Goal: Task Accomplishment & Management: Manage account settings

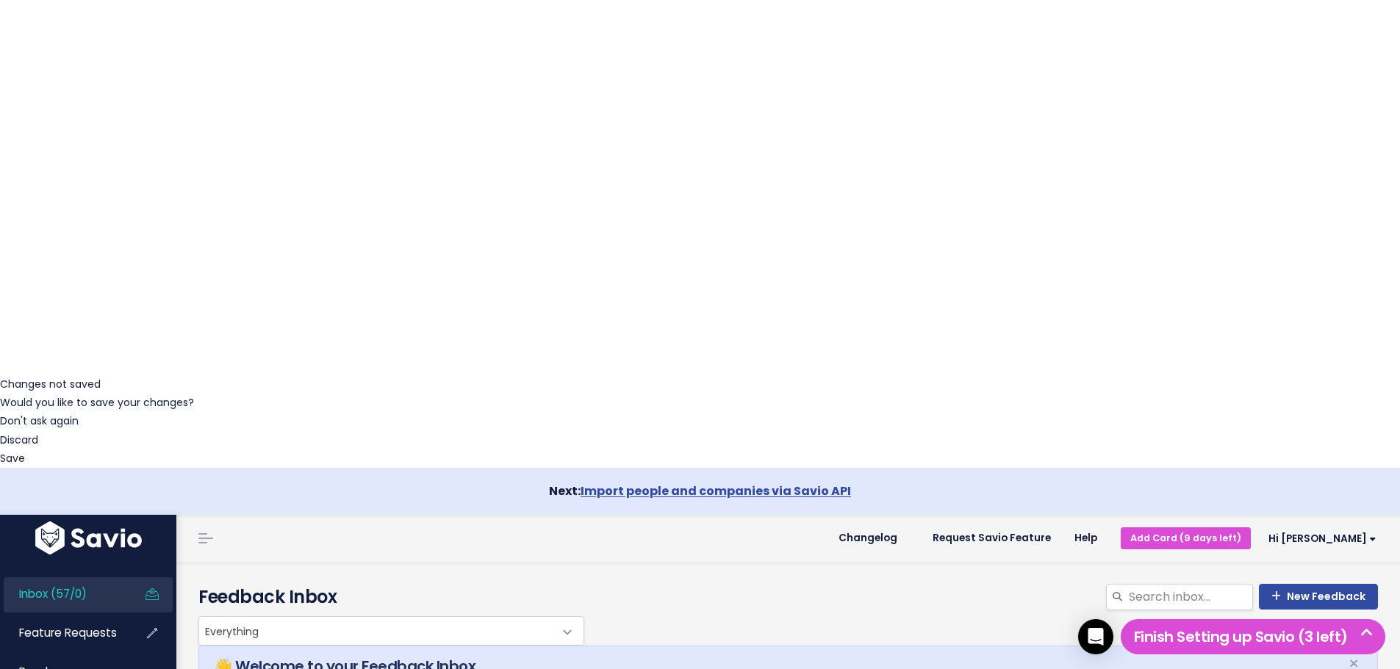
scroll to position [294, 0]
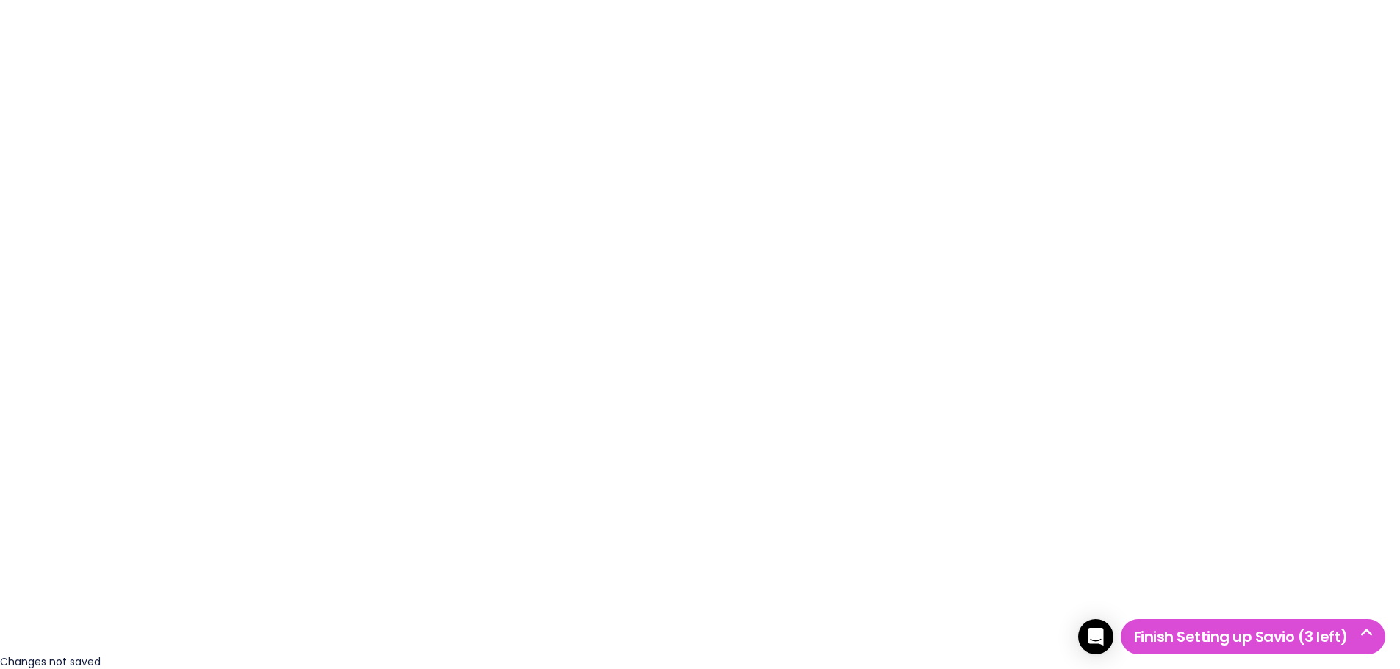
scroll to position [0, 0]
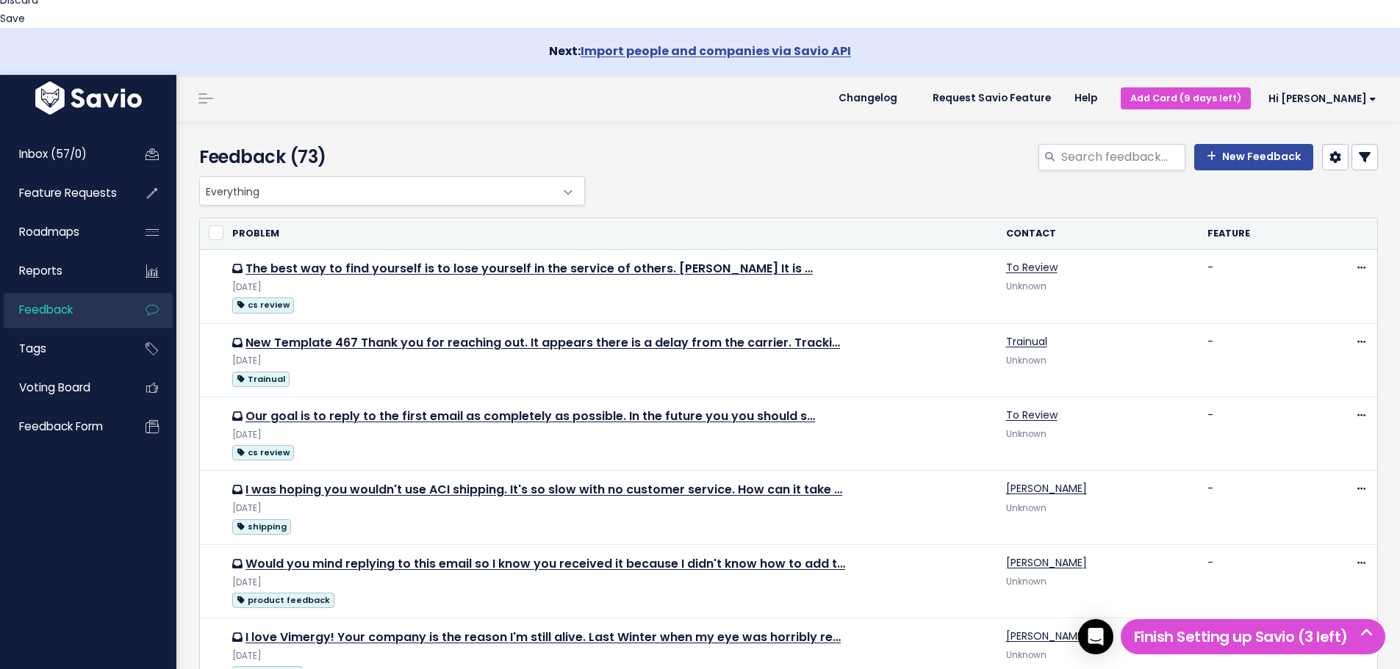
scroll to position [735, 0]
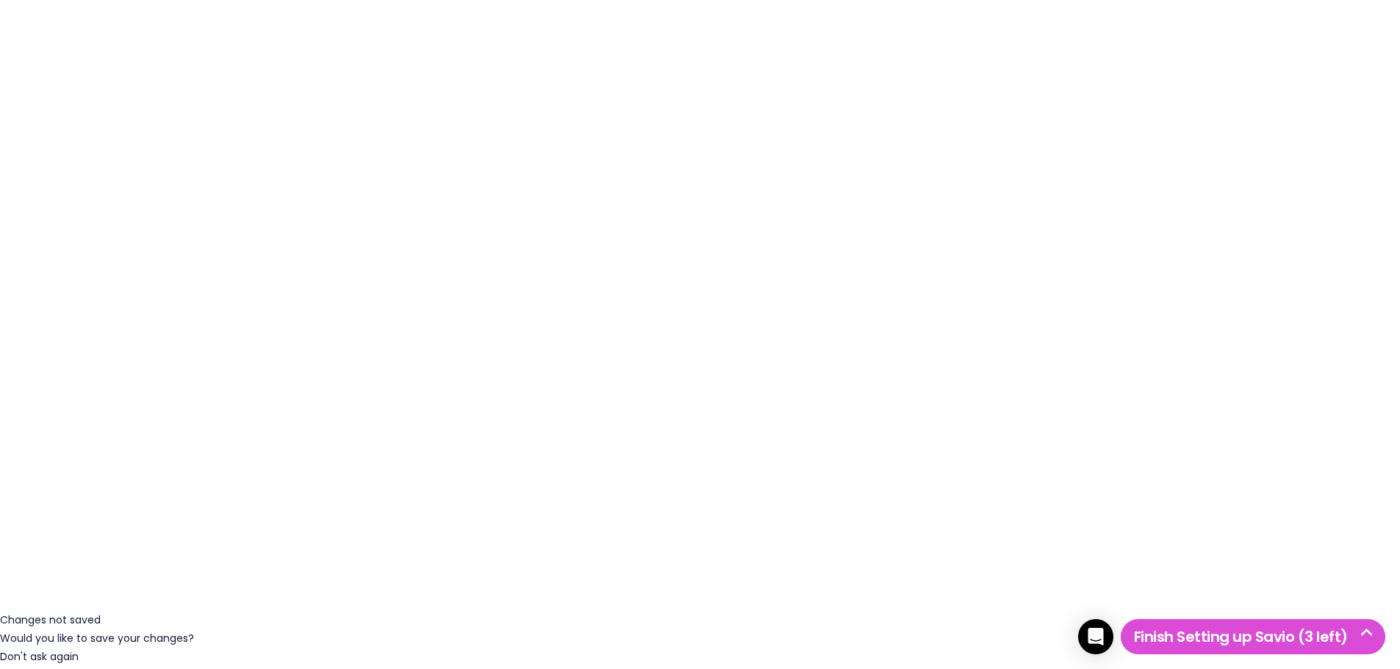
scroll to position [0, 0]
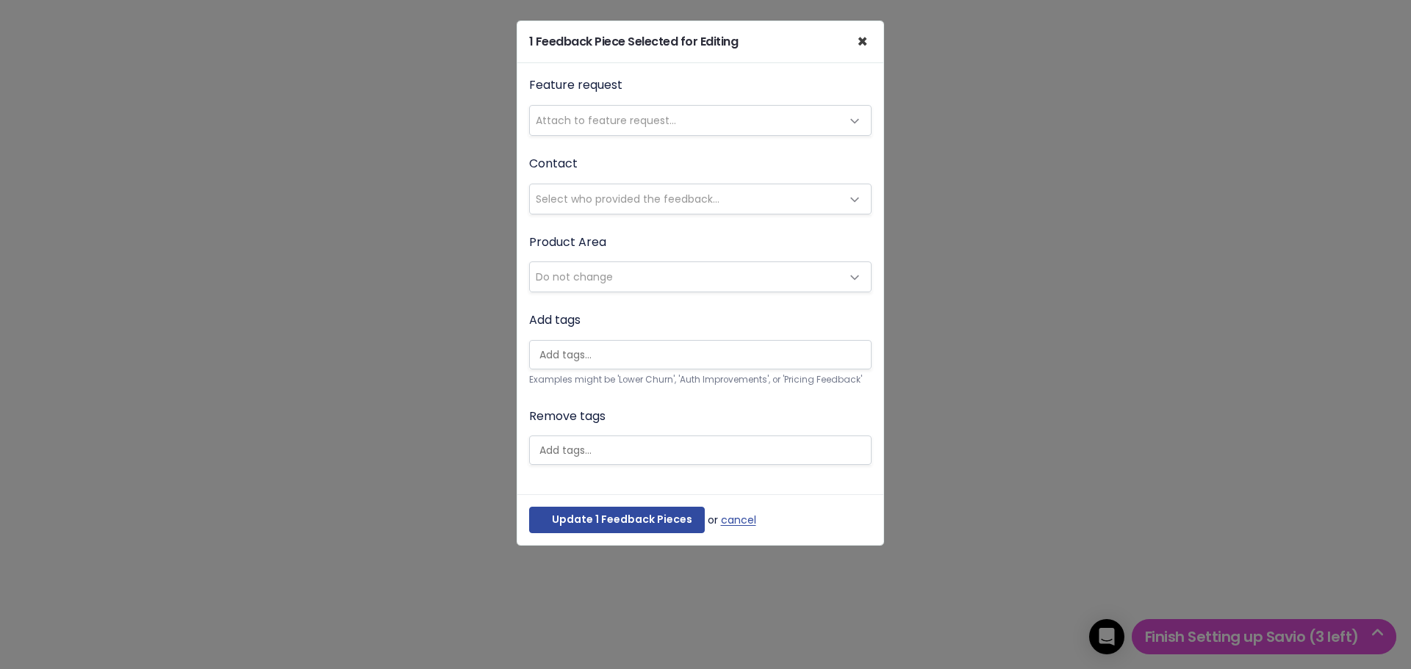
click at [859, 36] on span "×" at bounding box center [862, 41] width 11 height 24
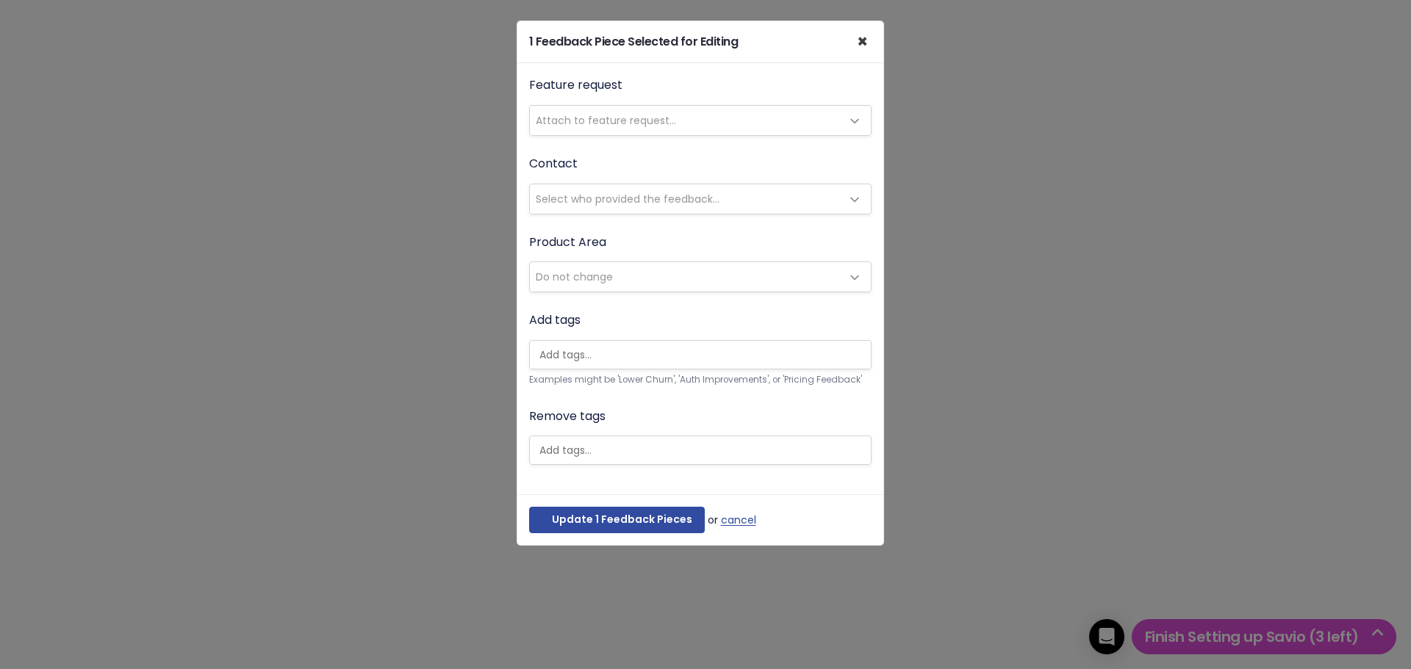
click at [859, 36] on span "×" at bounding box center [862, 41] width 11 height 24
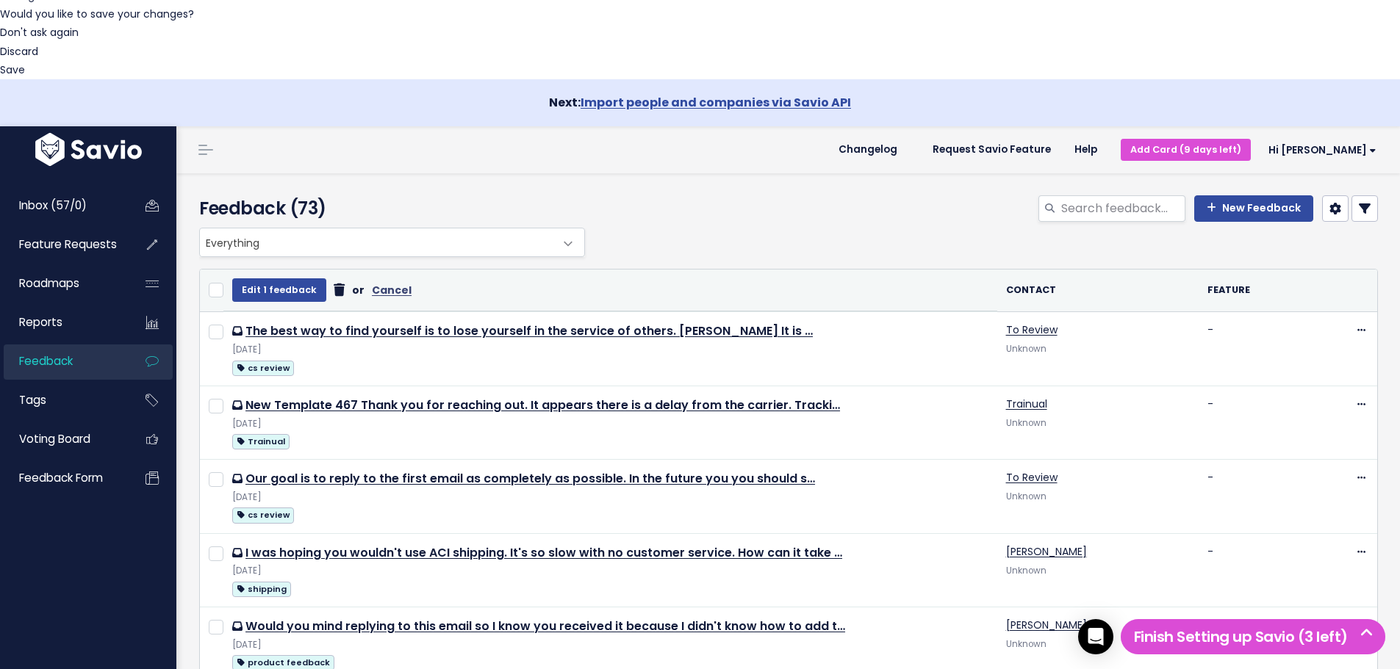
scroll to position [882, 0]
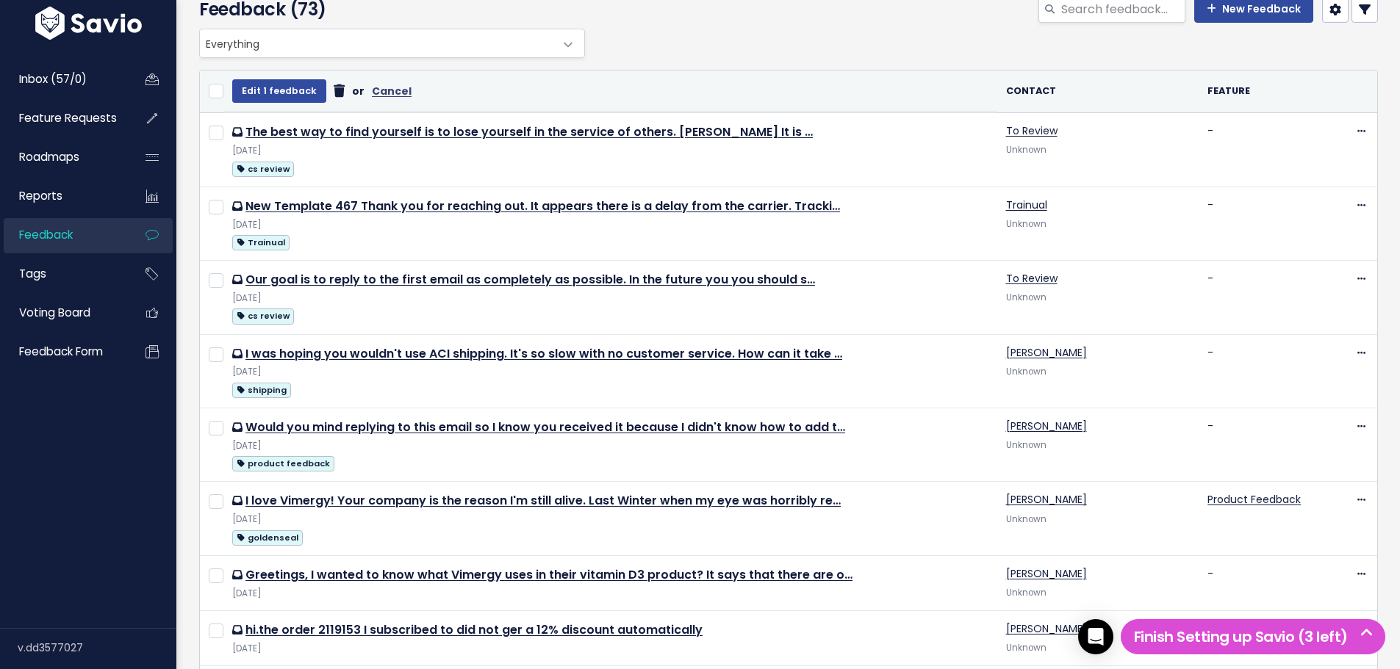
checkbox input "false"
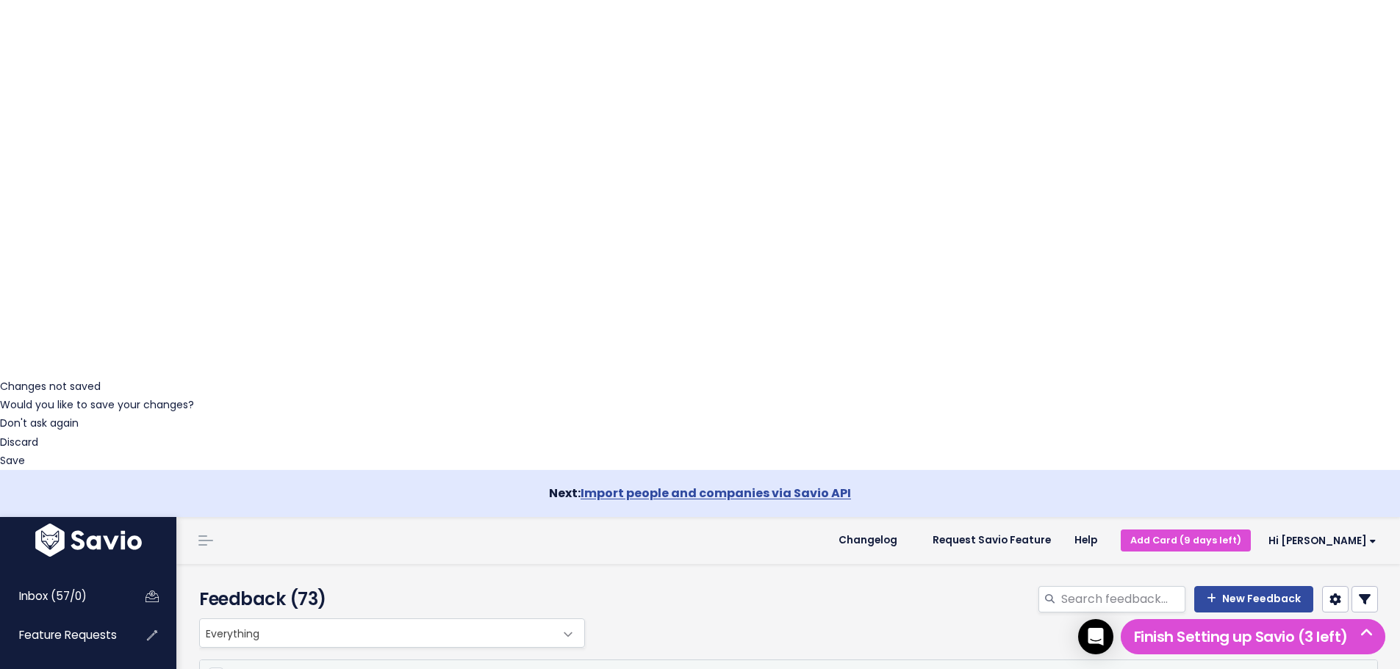
scroll to position [0, 0]
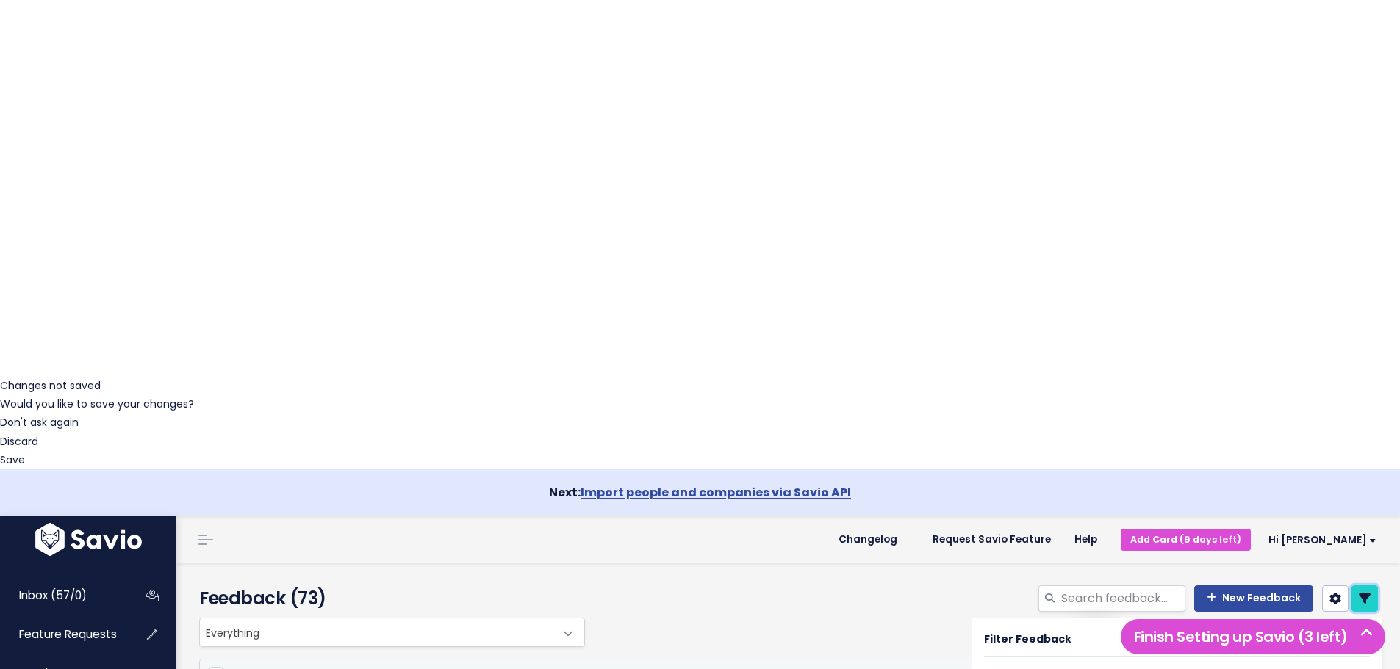
scroll to position [294, 0]
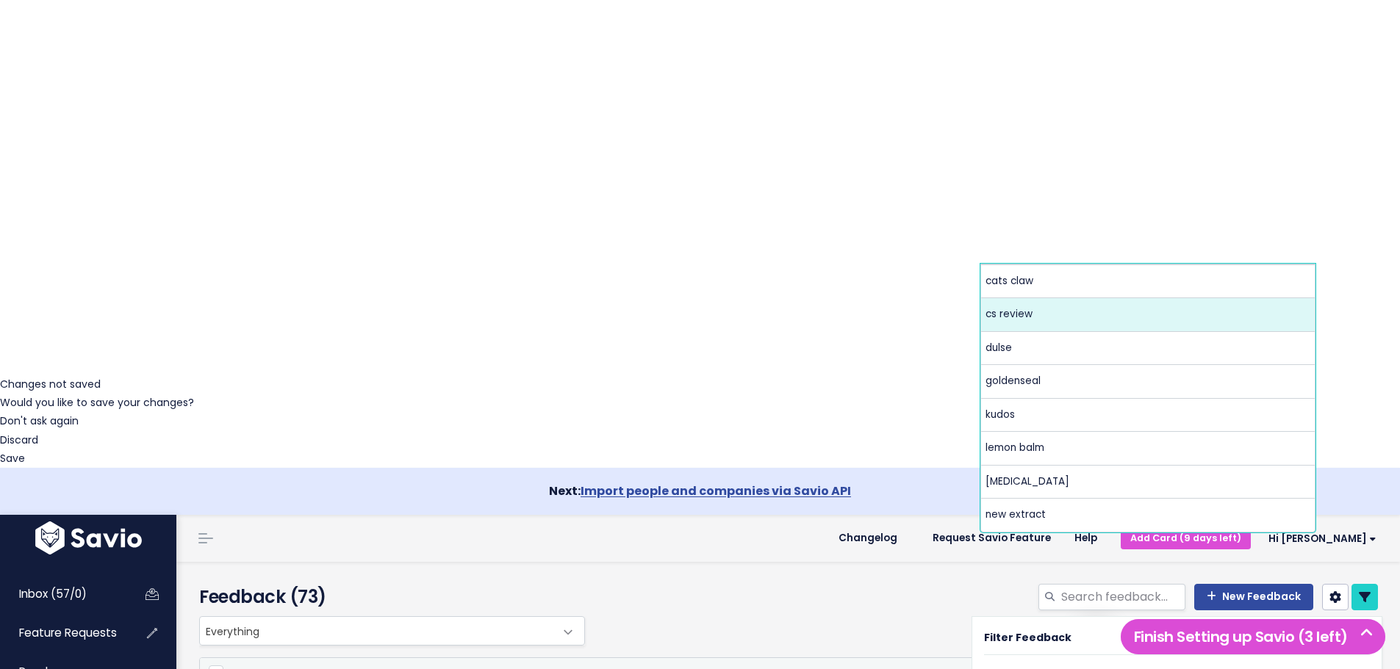
select select "13749"
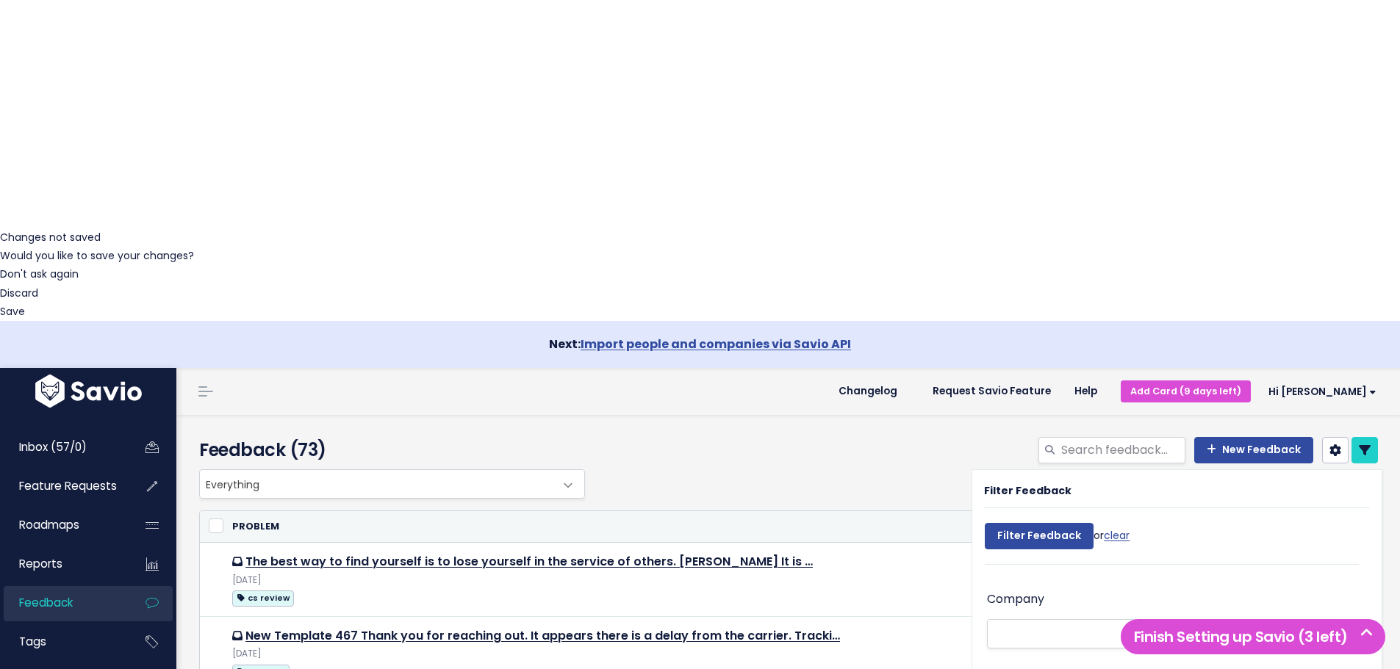
scroll to position [132, 0]
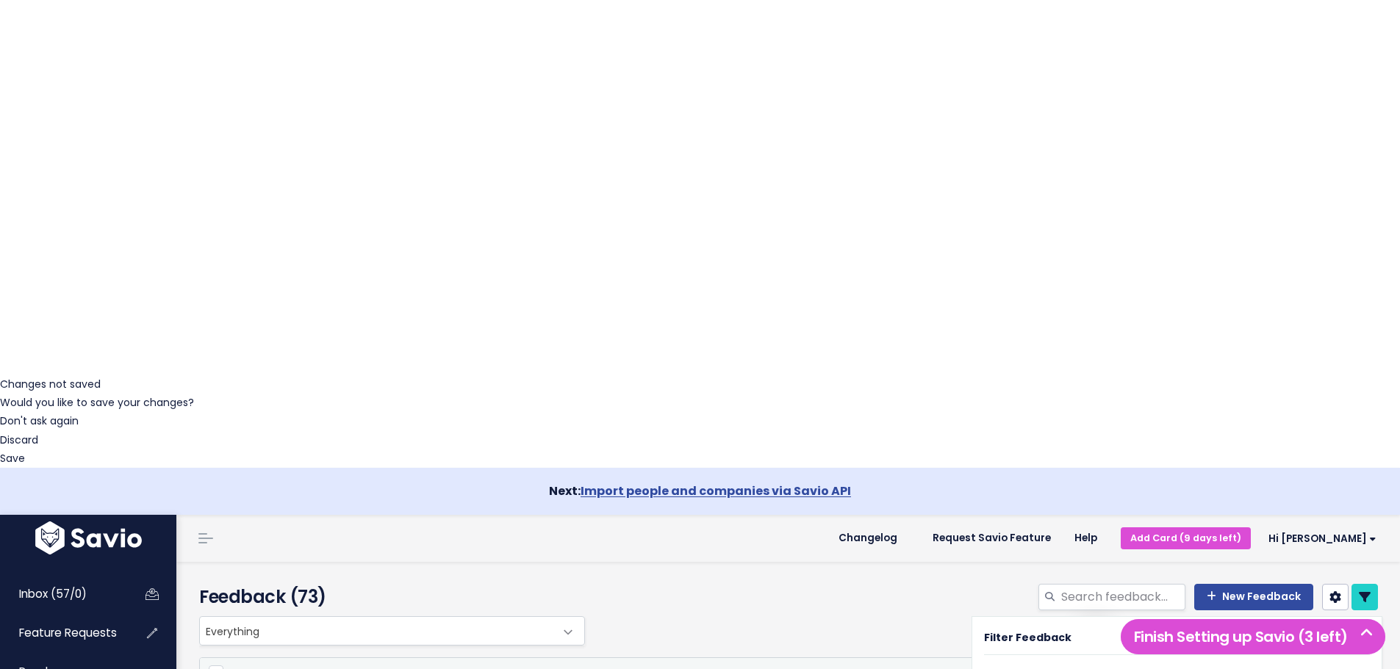
scroll to position [73, 0]
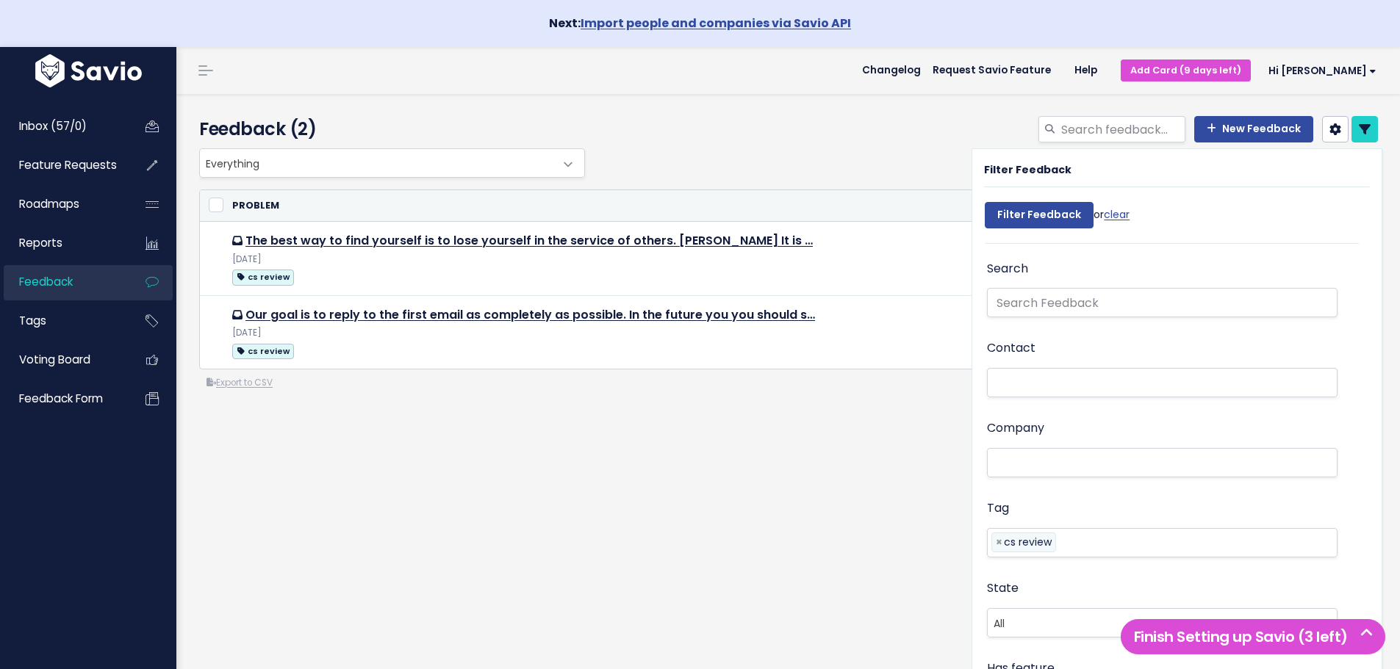
select select
click at [1117, 217] on link "clear" at bounding box center [1117, 214] width 26 height 15
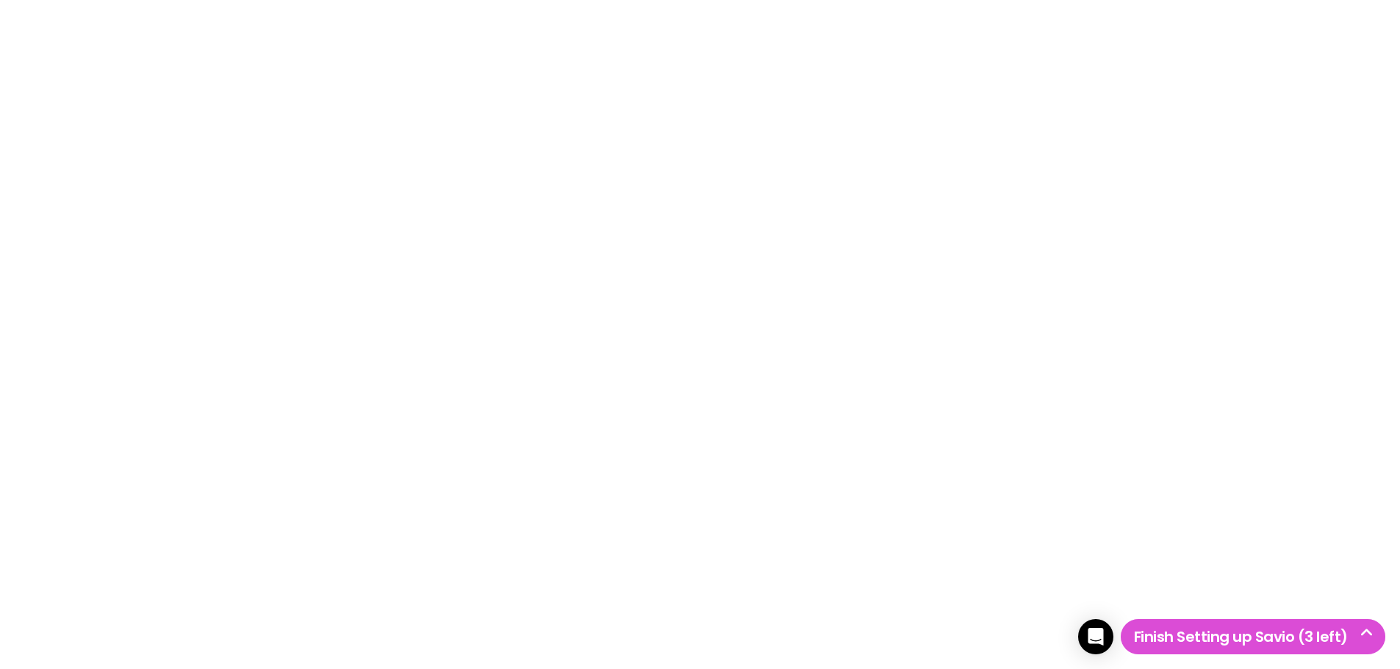
select select
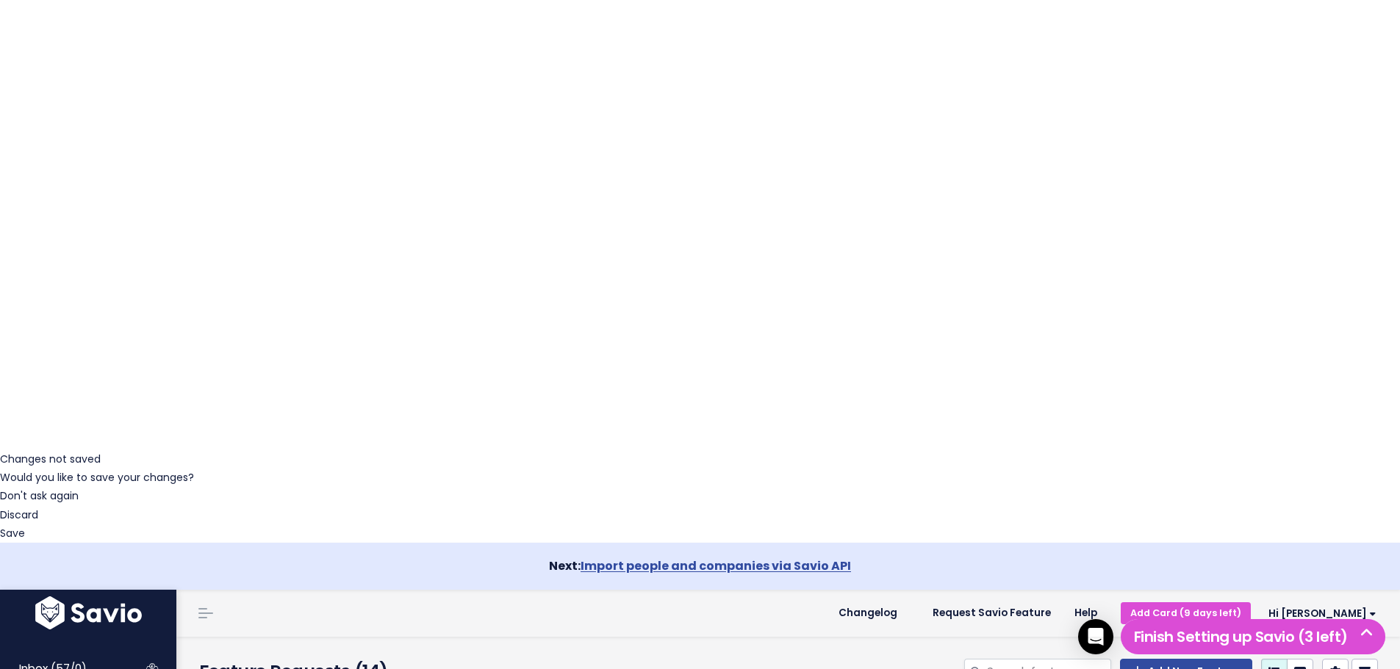
scroll to position [263, 0]
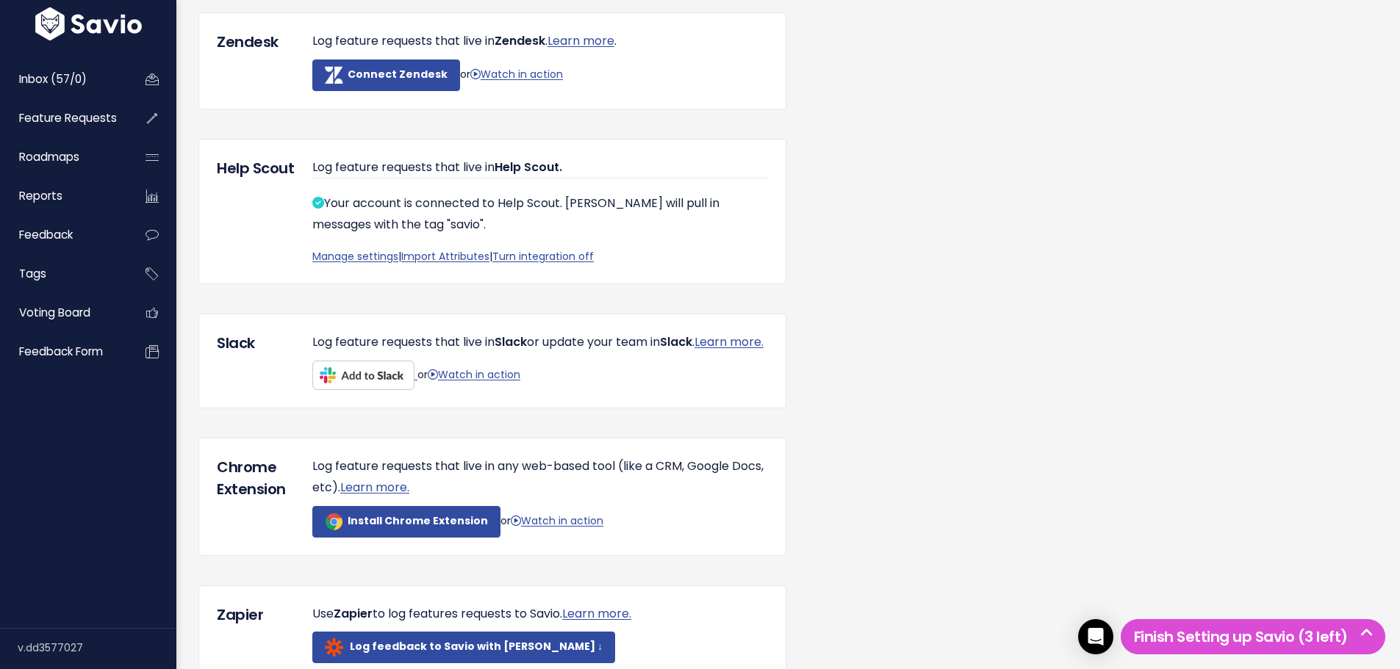
scroll to position [294, 0]
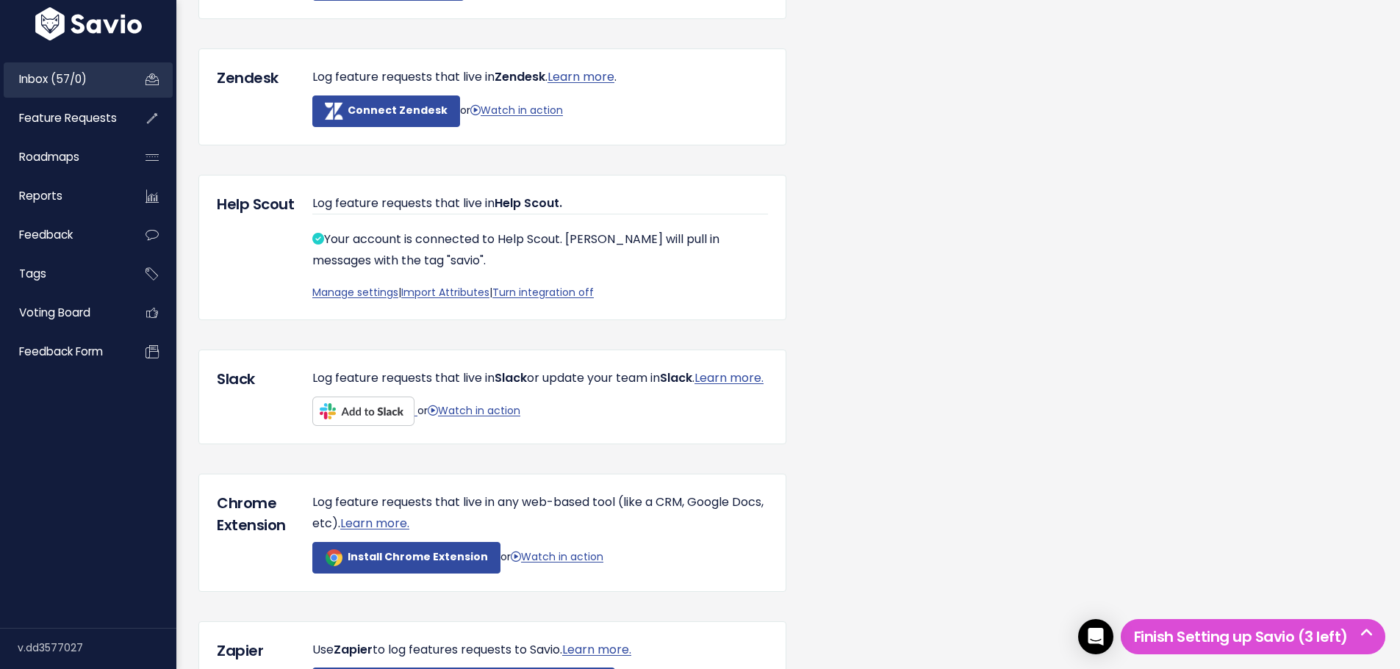
click at [54, 82] on span "Inbox (57/0)" at bounding box center [53, 78] width 68 height 15
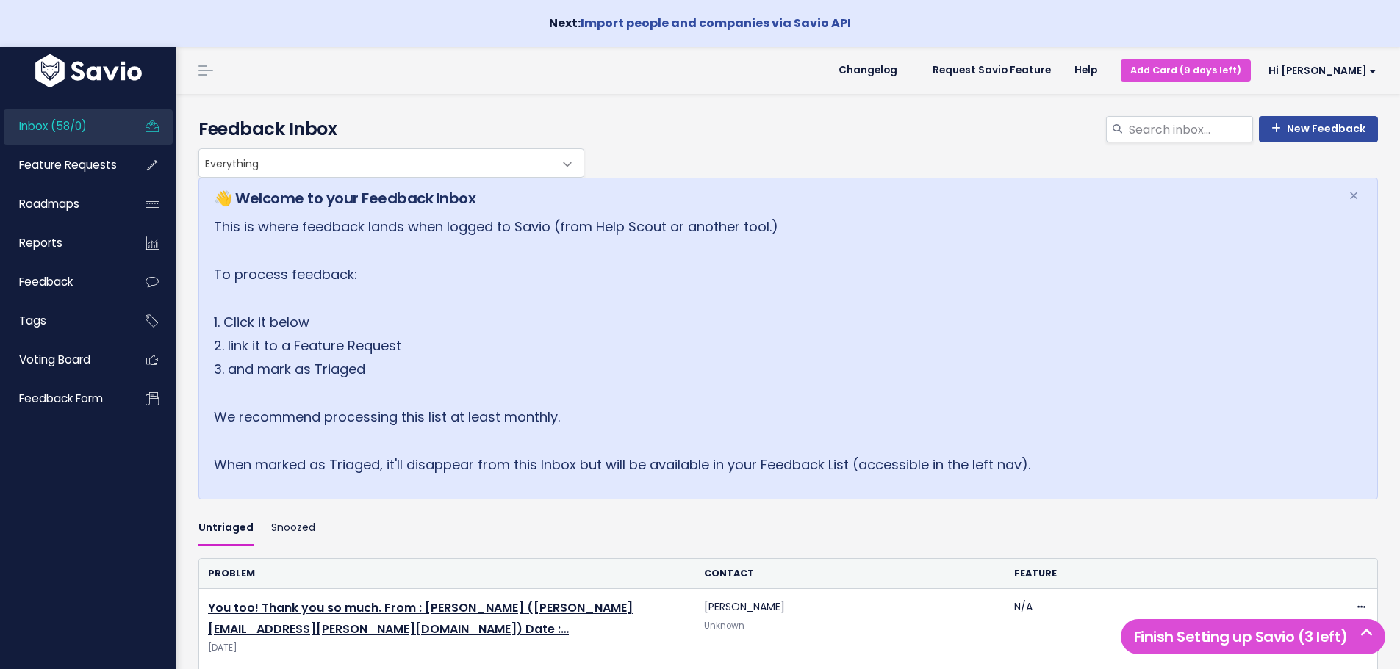
scroll to position [294, 0]
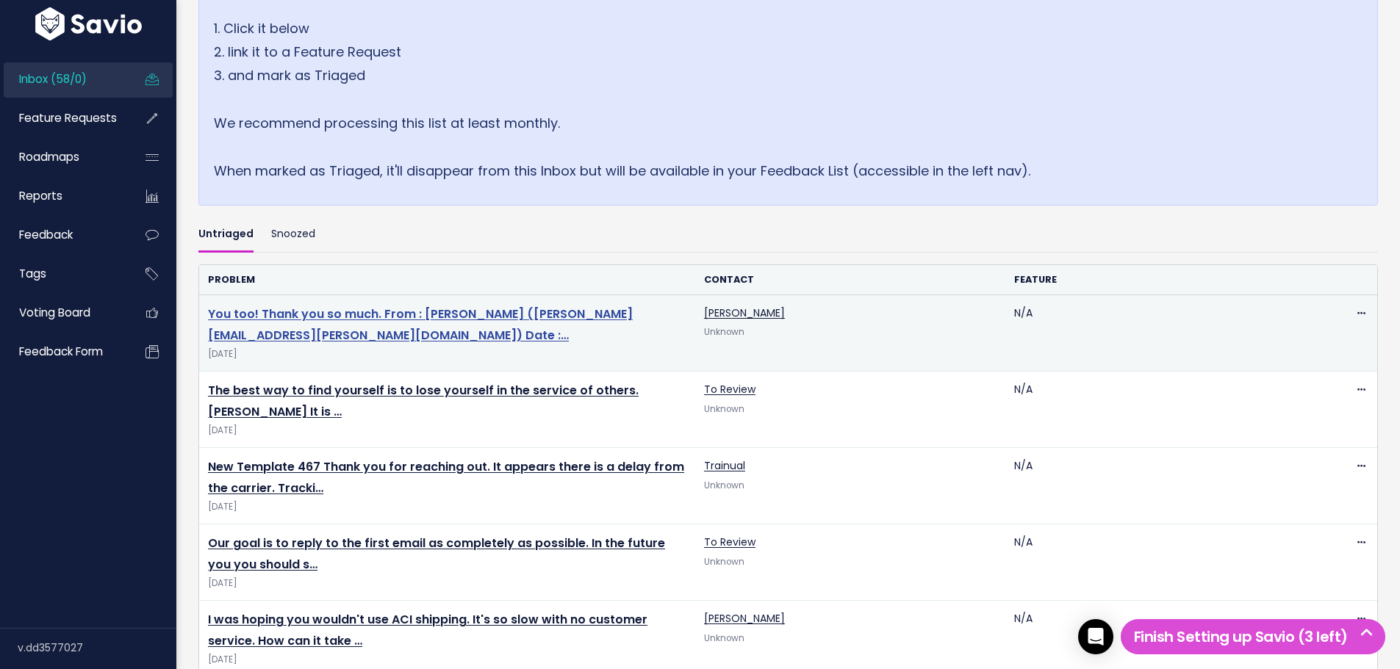
click at [367, 315] on link "You too! Thank you so much. From : [PERSON_NAME] ([PERSON_NAME][EMAIL_ADDRESS][…" at bounding box center [420, 325] width 425 height 38
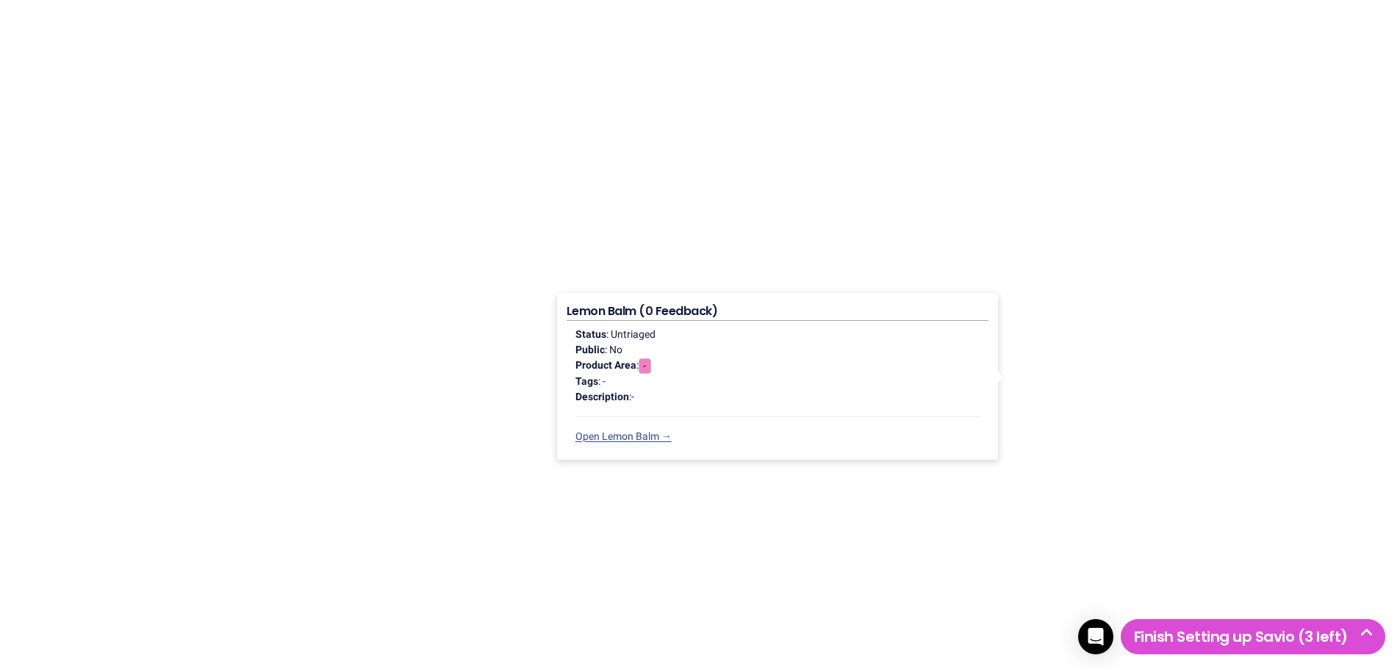
select select "63015"
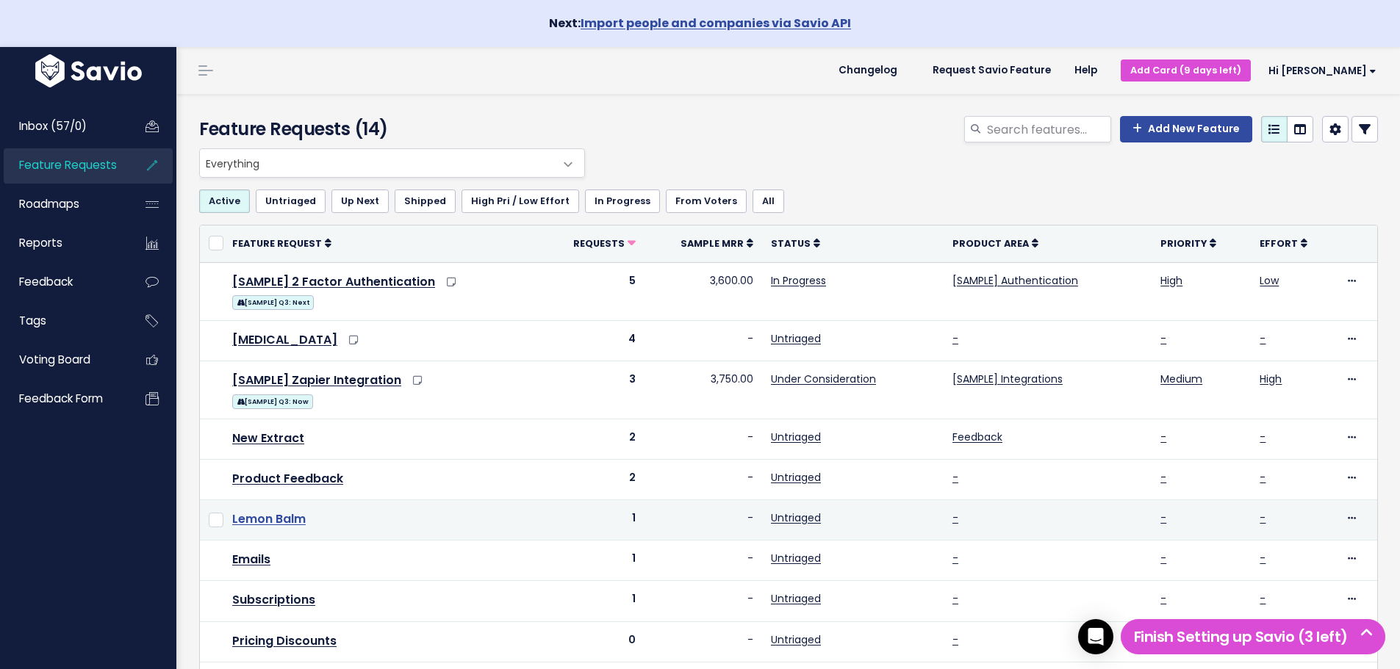
click at [267, 515] on link "Lemon Balm" at bounding box center [268, 519] width 73 height 17
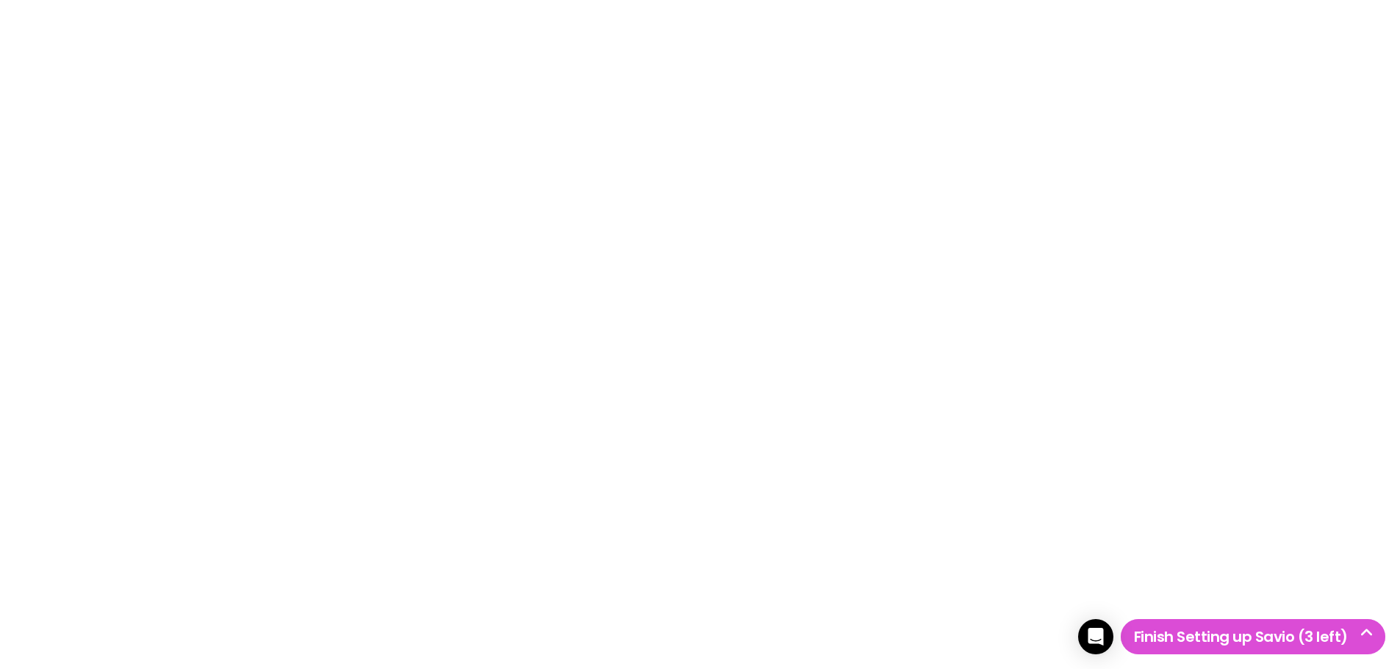
scroll to position [48, 0]
drag, startPoint x: 43, startPoint y: 24, endPoint x: 431, endPoint y: 165, distance: 412.8
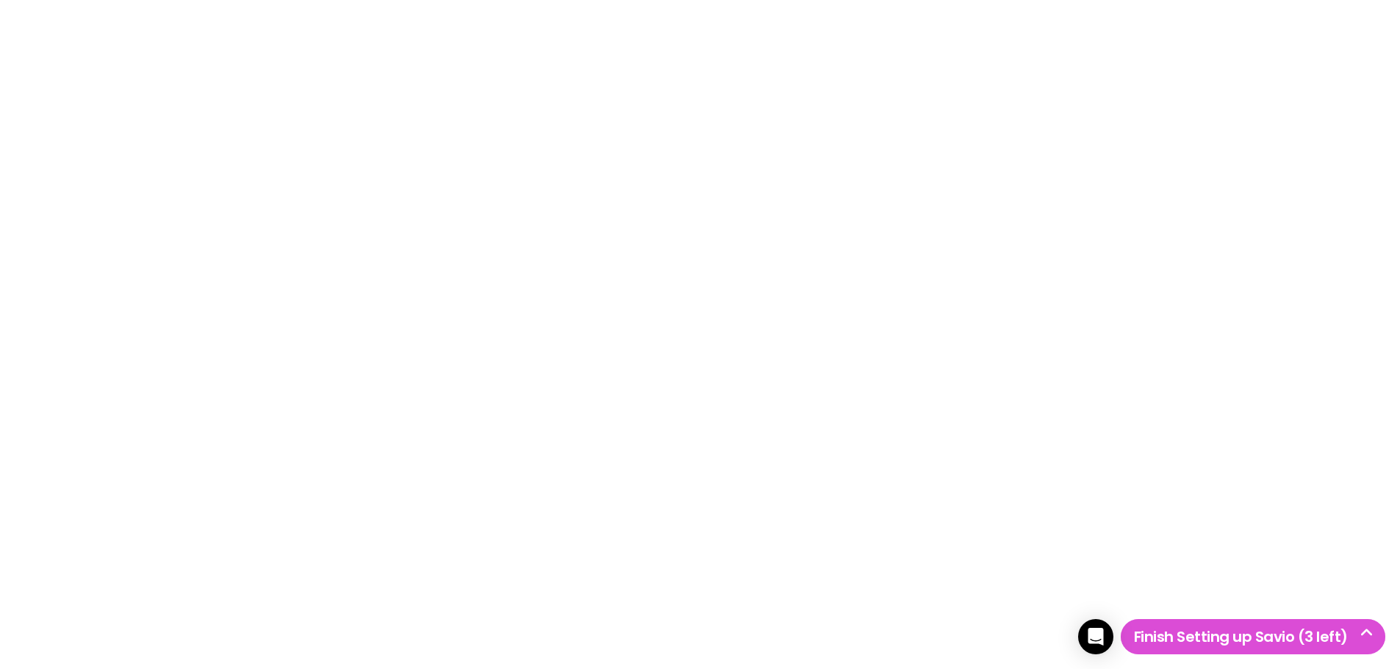
select select
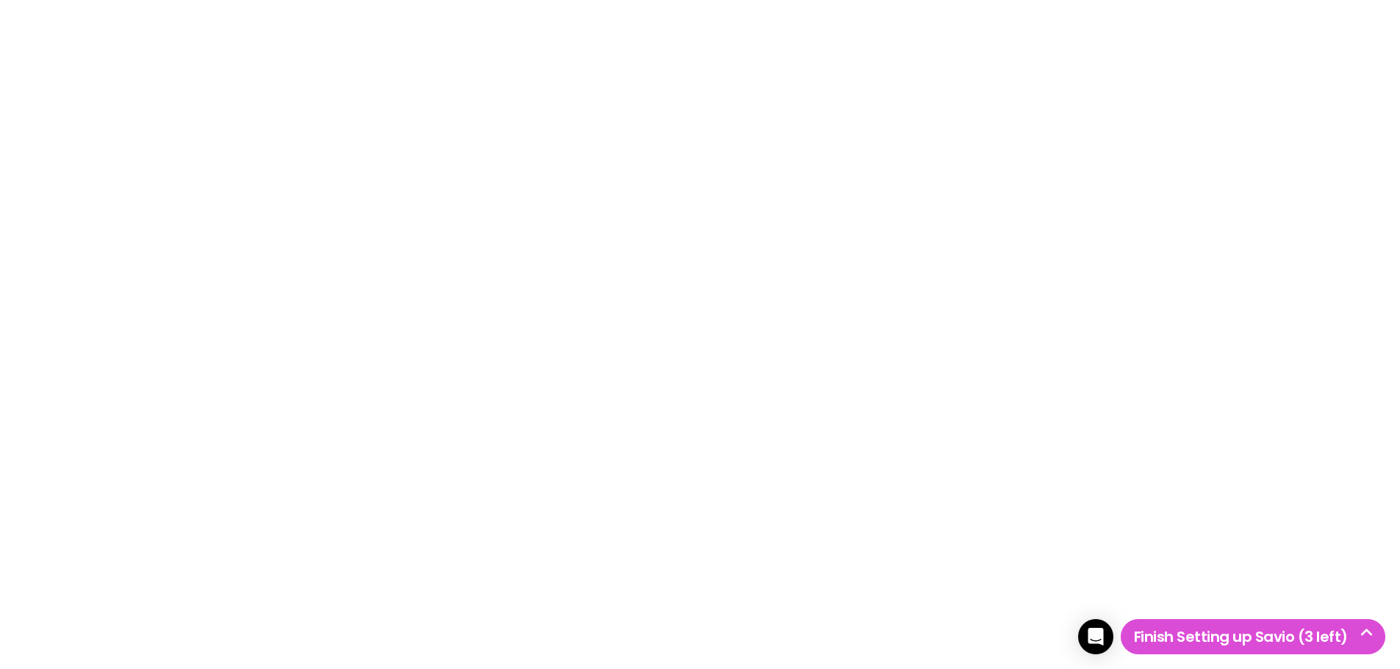
select select
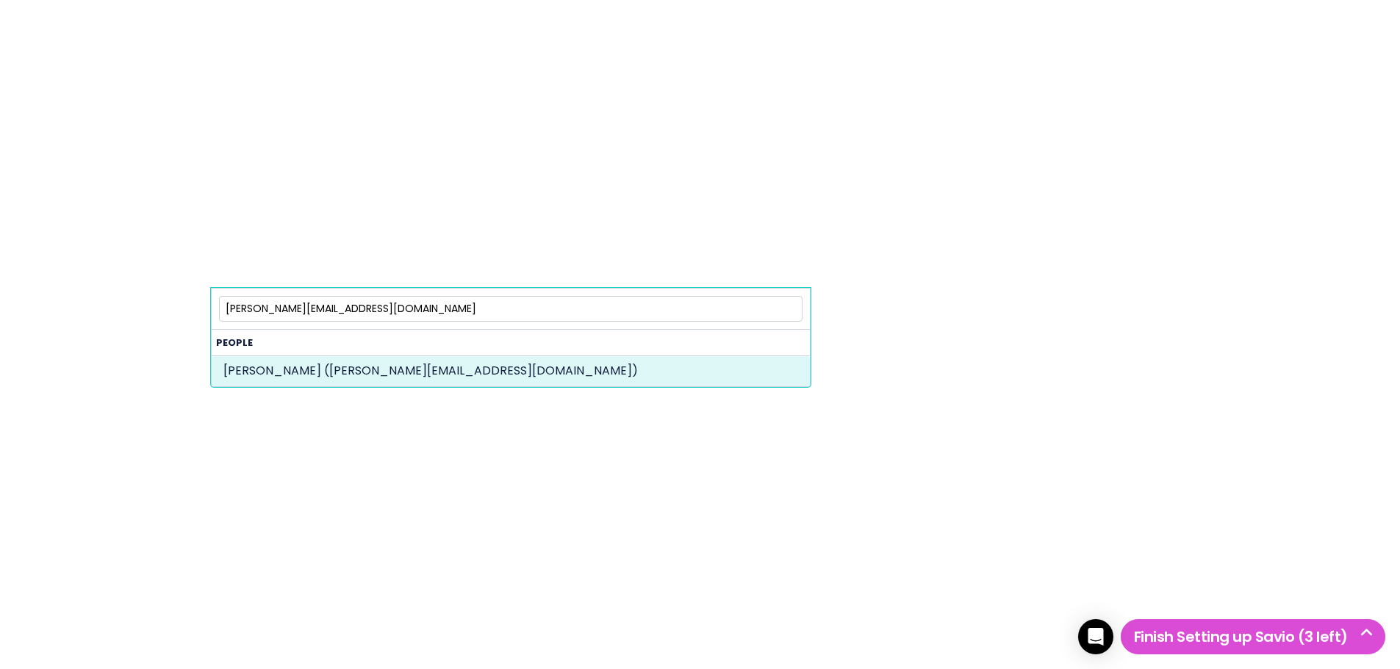
type input "[PERSON_NAME][EMAIL_ADDRESS][DOMAIN_NAME]"
select select "90022820"
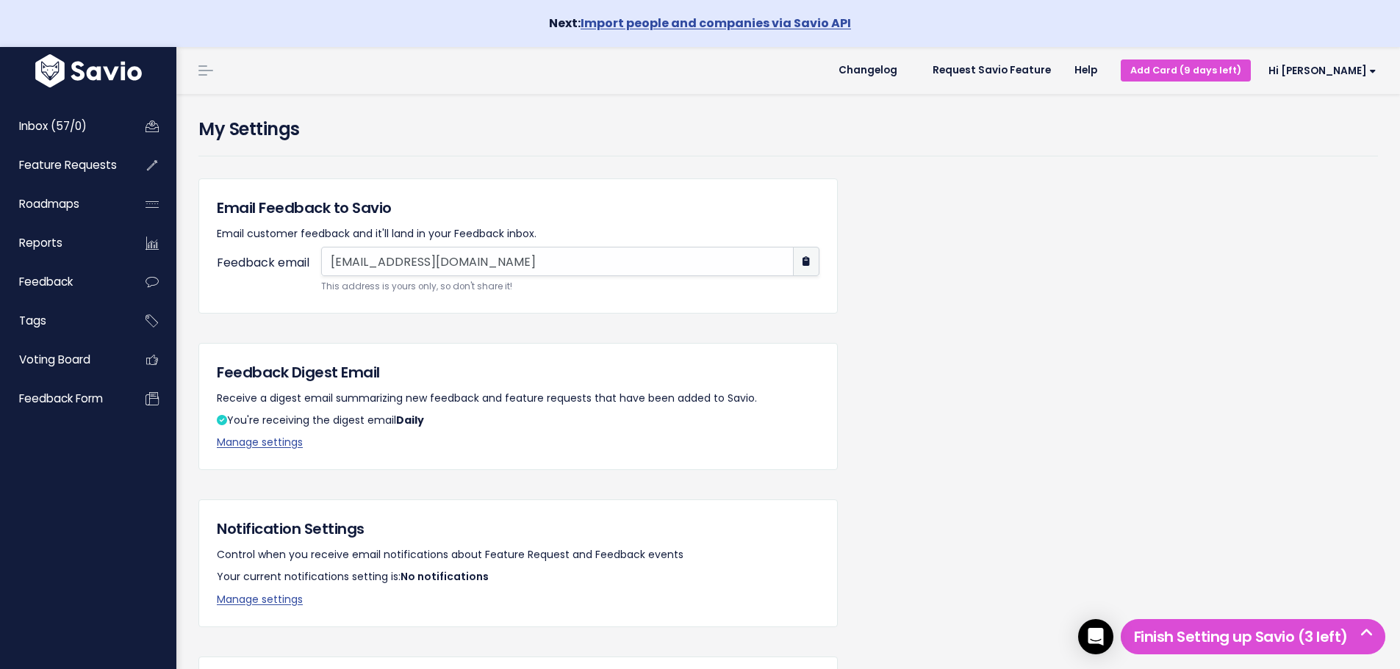
drag, startPoint x: 0, startPoint y: 0, endPoint x: 325, endPoint y: 256, distance: 413.8
click at [325, 256] on input "[EMAIL_ADDRESS][DOMAIN_NAME]" at bounding box center [557, 261] width 472 height 29
click at [1085, 633] on div "Open Intercom Messenger" at bounding box center [1095, 637] width 39 height 39
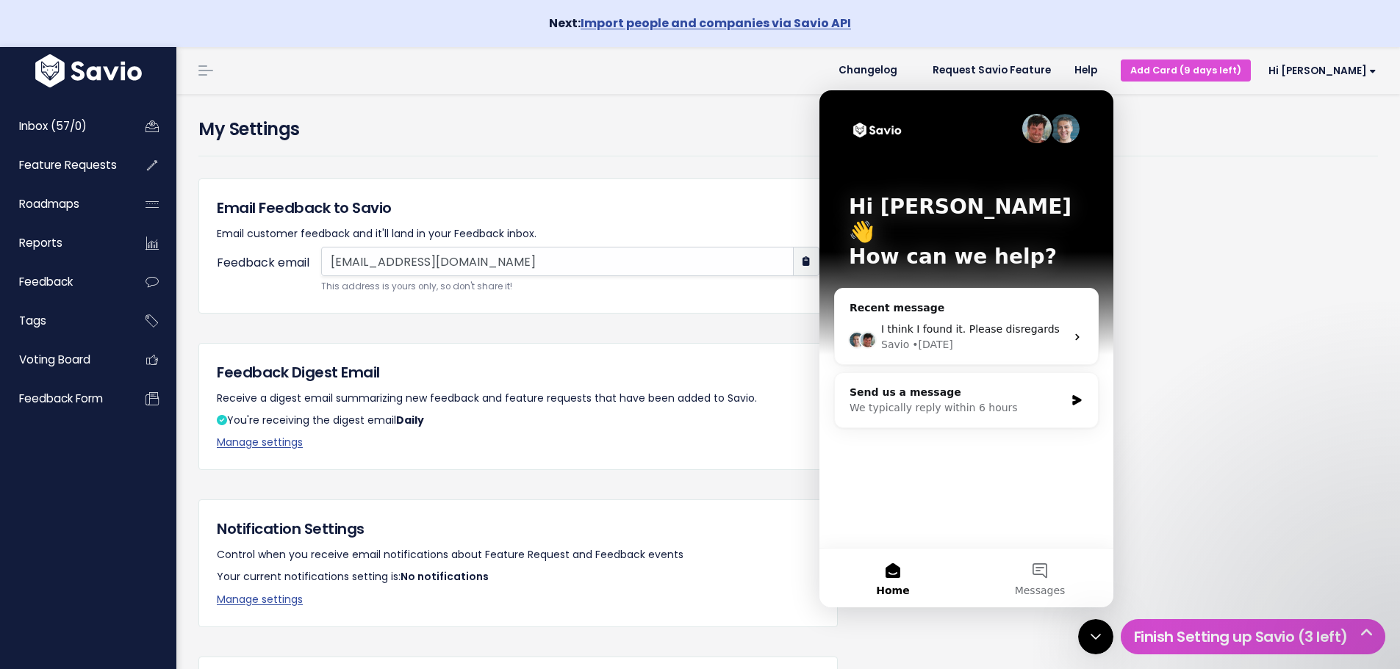
click at [1167, 432] on div "Email Feedback to Savio Email customer feedback and it'll land in your Feedback…" at bounding box center [787, 525] width 1201 height 693
